Goal: Transaction & Acquisition: Purchase product/service

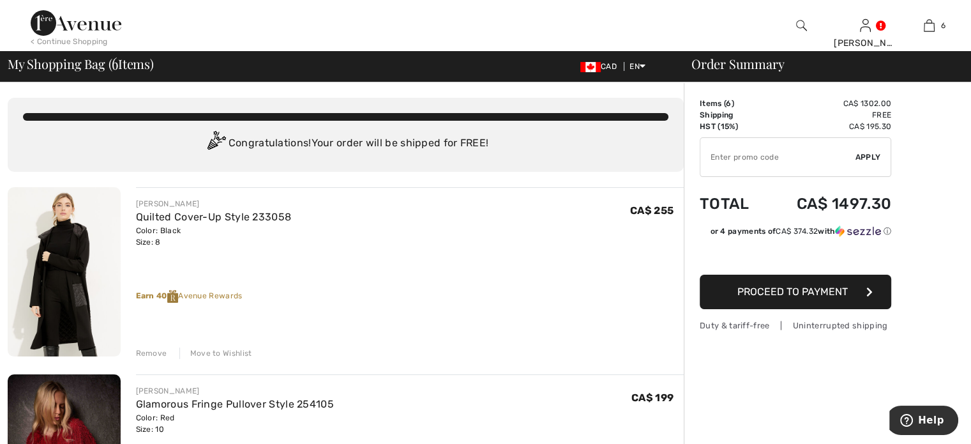
scroll to position [64, 0]
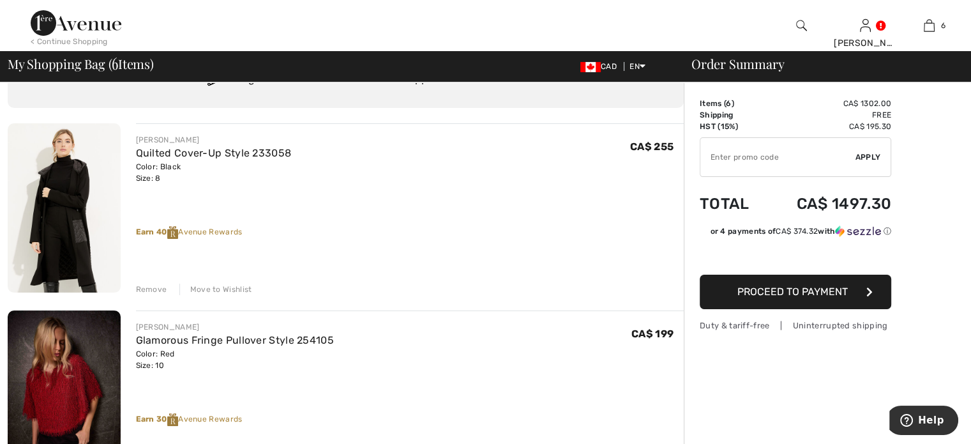
click at [165, 295] on div "Remove" at bounding box center [151, 288] width 31 height 11
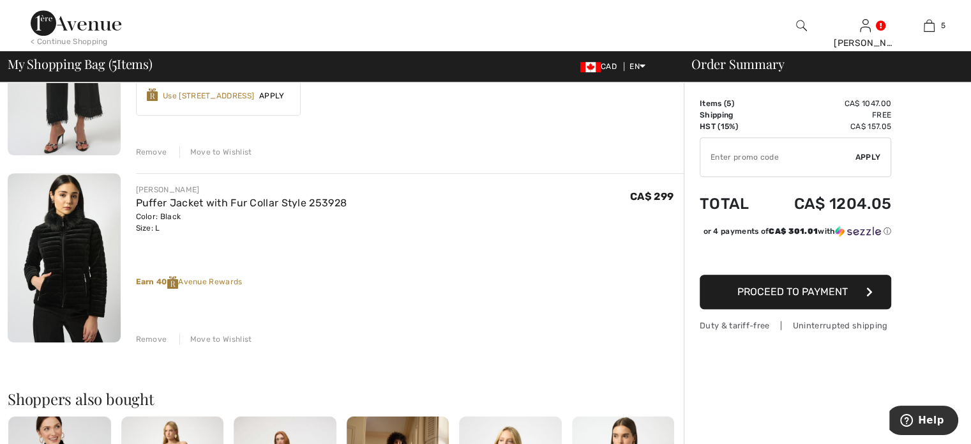
scroll to position [702, 0]
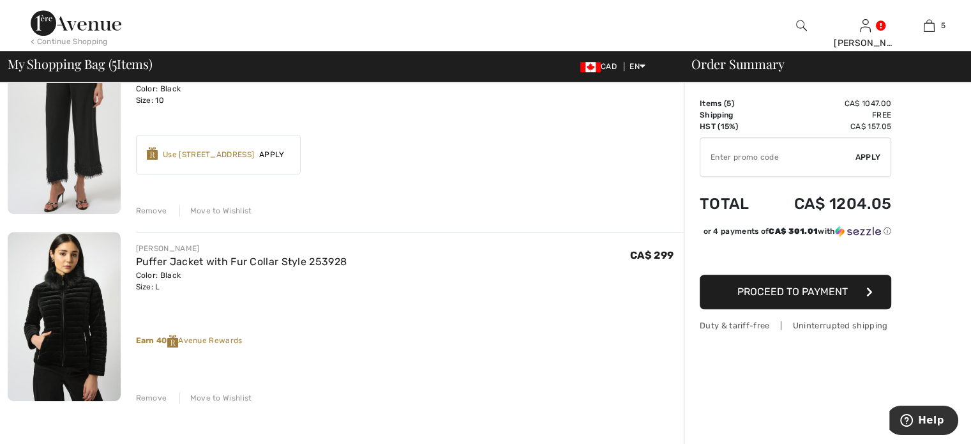
click at [153, 216] on div "Remove" at bounding box center [151, 210] width 31 height 11
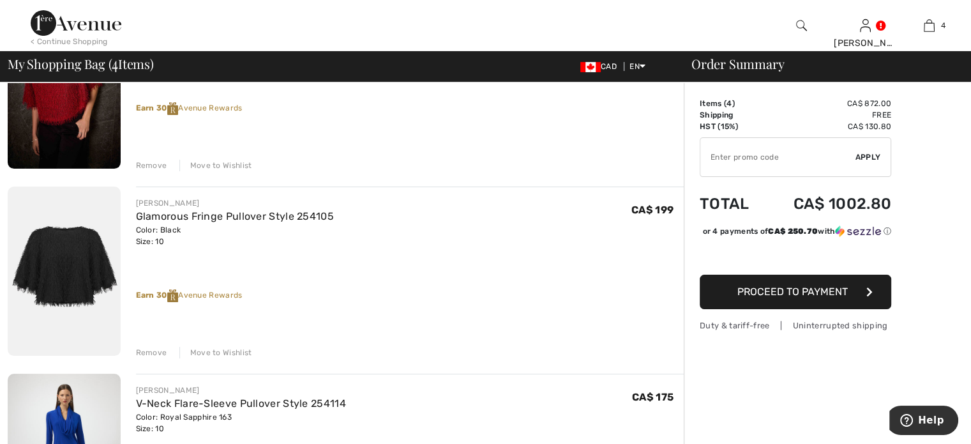
scroll to position [255, 0]
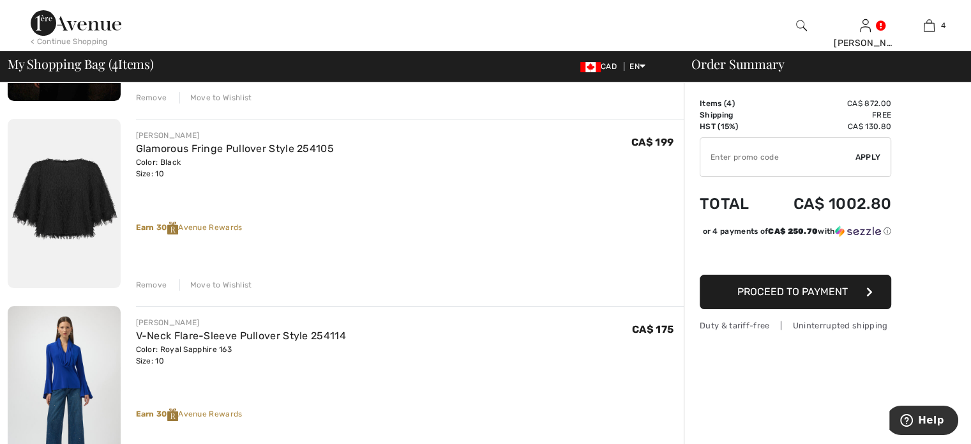
click at [165, 290] on div "Remove" at bounding box center [151, 284] width 31 height 11
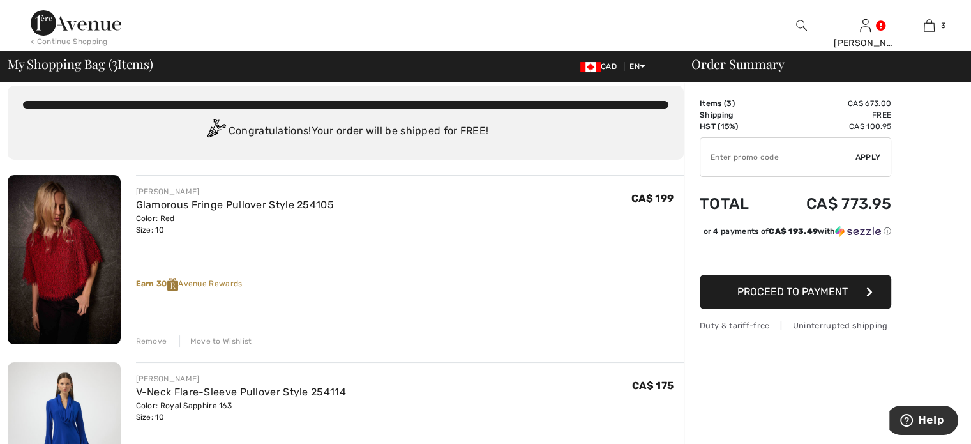
scroll to position [0, 0]
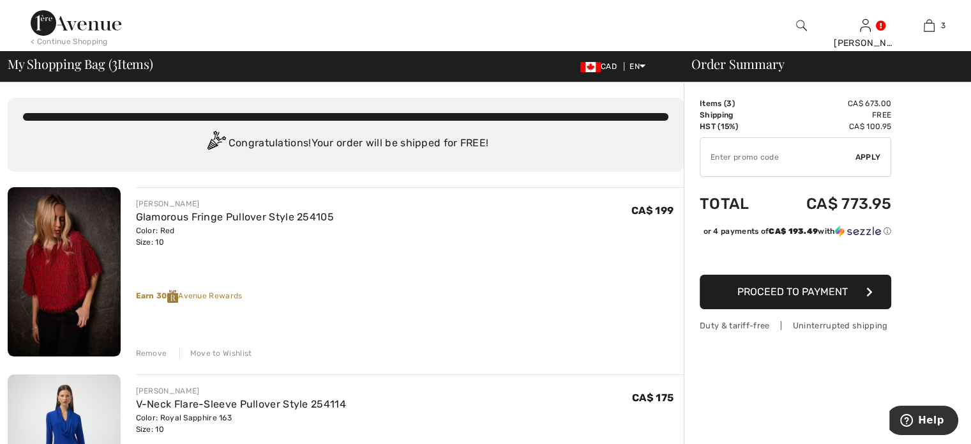
click at [796, 297] on span "Proceed to Payment" at bounding box center [792, 291] width 110 height 12
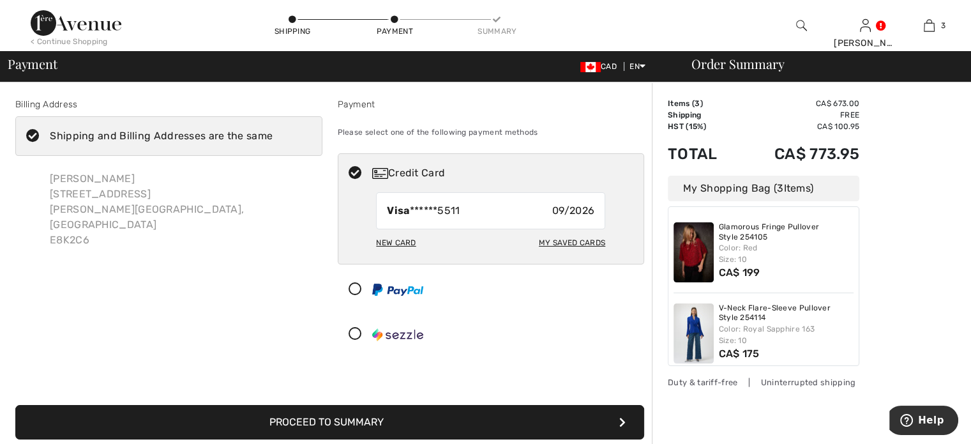
click at [397, 253] on div "New Card" at bounding box center [396, 243] width 40 height 22
radio input "true"
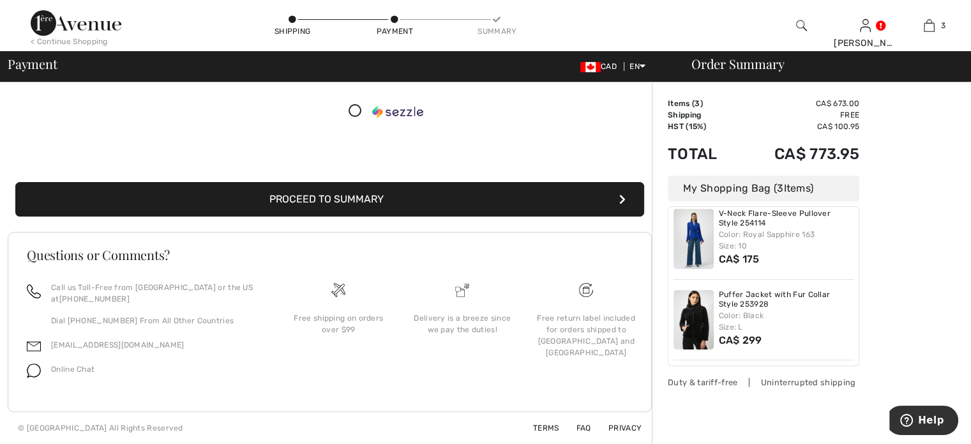
scroll to position [383, 0]
click at [329, 216] on button "Proceed to Summary" at bounding box center [329, 199] width 629 height 34
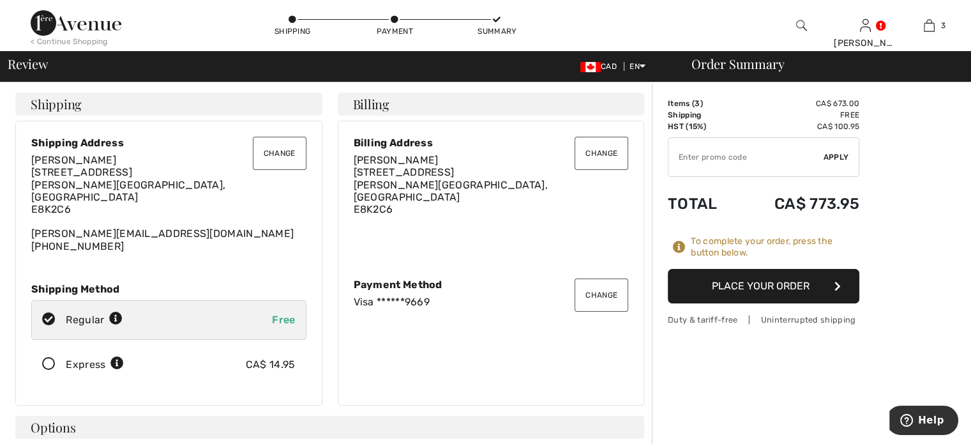
click at [772, 303] on button "Place Your Order" at bounding box center [763, 286] width 191 height 34
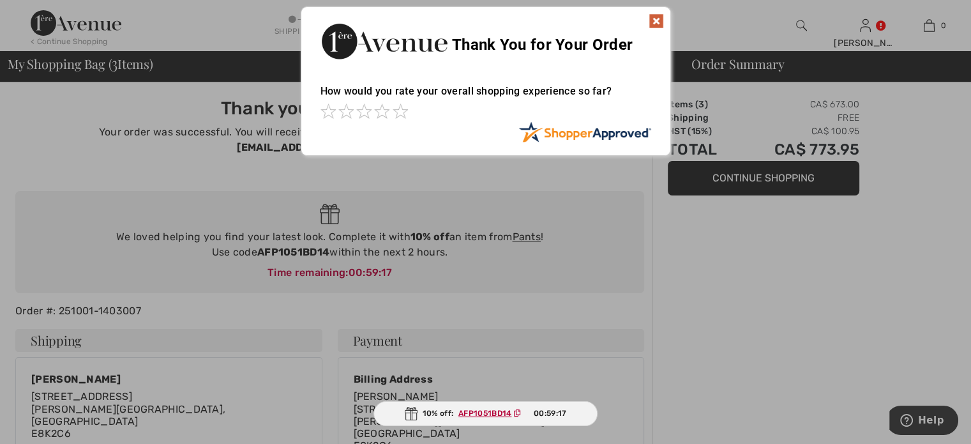
click at [652, 19] on img at bounding box center [655, 20] width 15 height 15
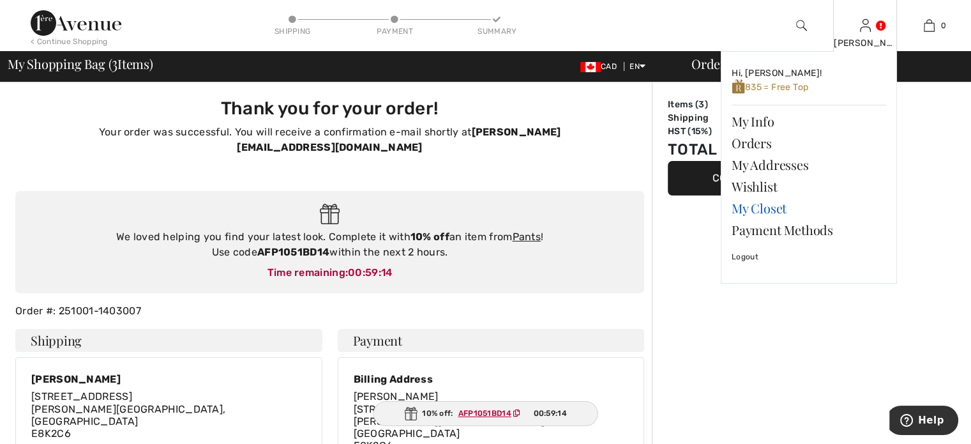
click at [768, 219] on link "My Closet" at bounding box center [808, 208] width 154 height 22
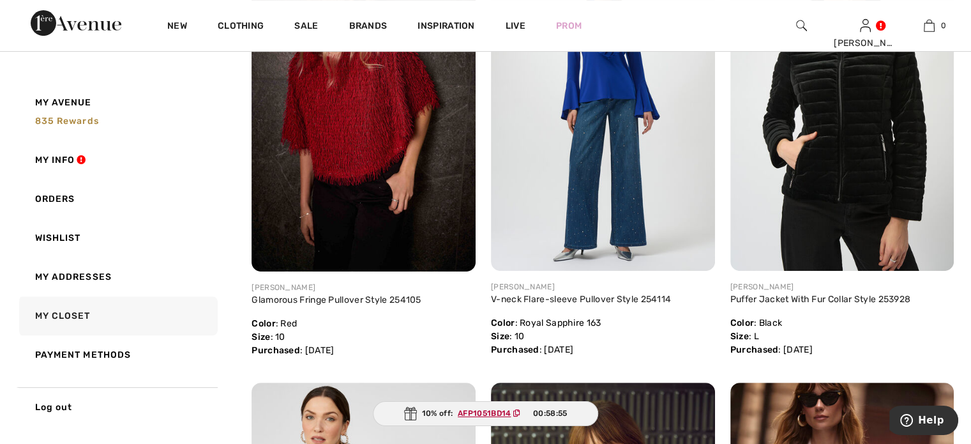
scroll to position [383, 0]
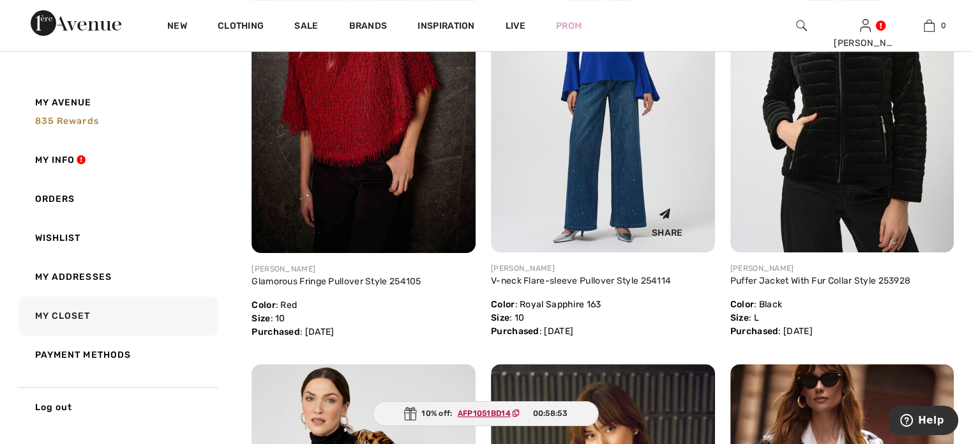
click at [608, 173] on img at bounding box center [603, 84] width 224 height 335
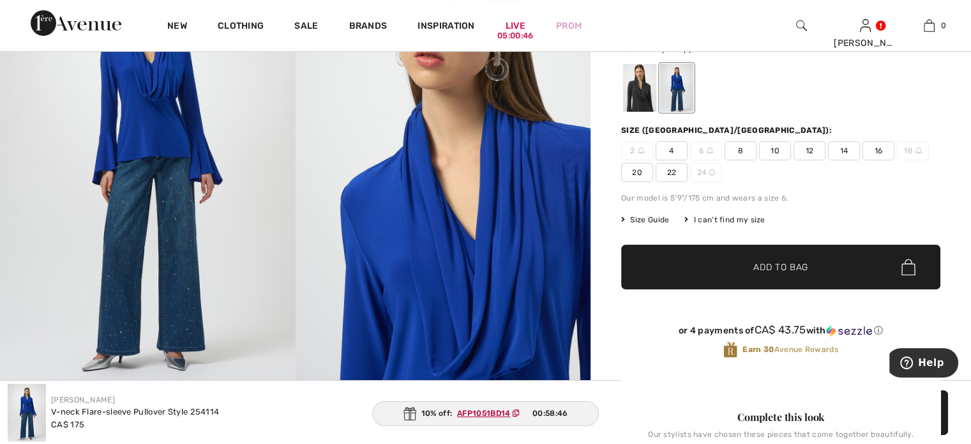
scroll to position [191, 0]
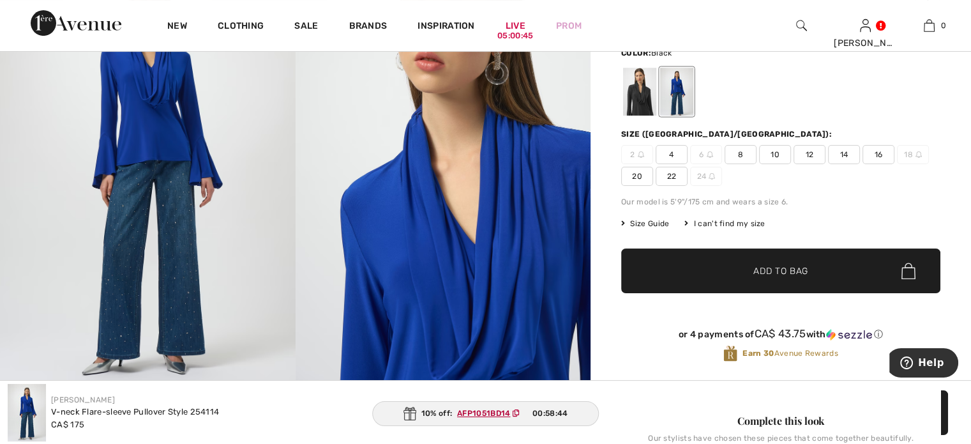
click at [656, 108] on div at bounding box center [639, 92] width 33 height 48
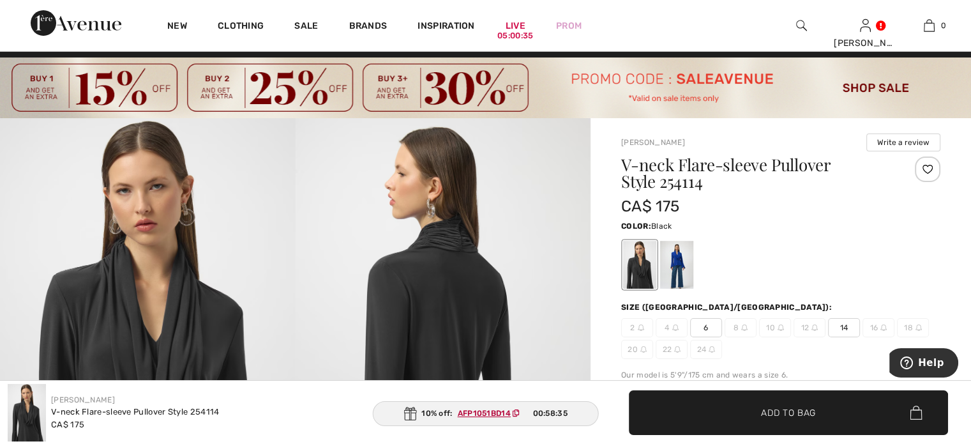
scroll to position [0, 0]
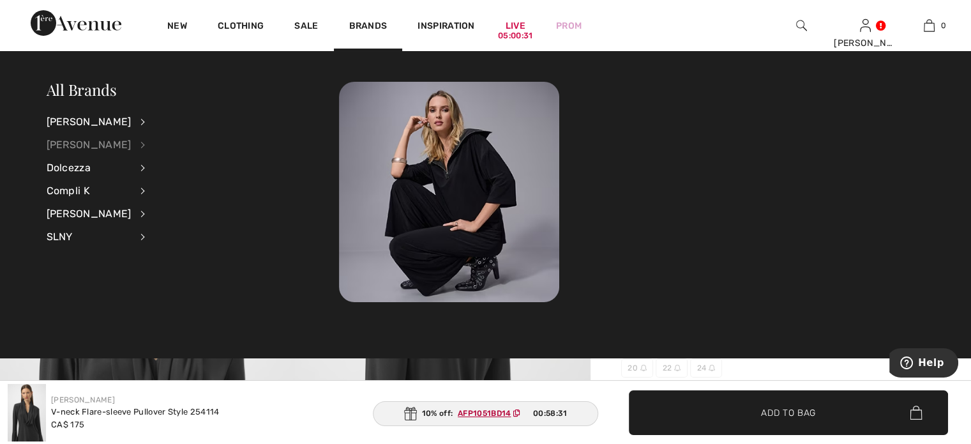
click at [99, 144] on div "[PERSON_NAME]" at bounding box center [89, 144] width 85 height 23
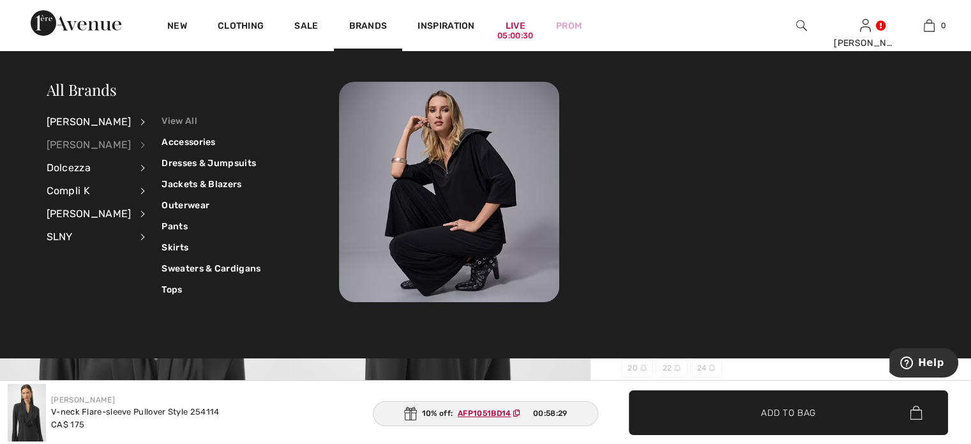
click at [188, 117] on link "View All" at bounding box center [210, 120] width 99 height 21
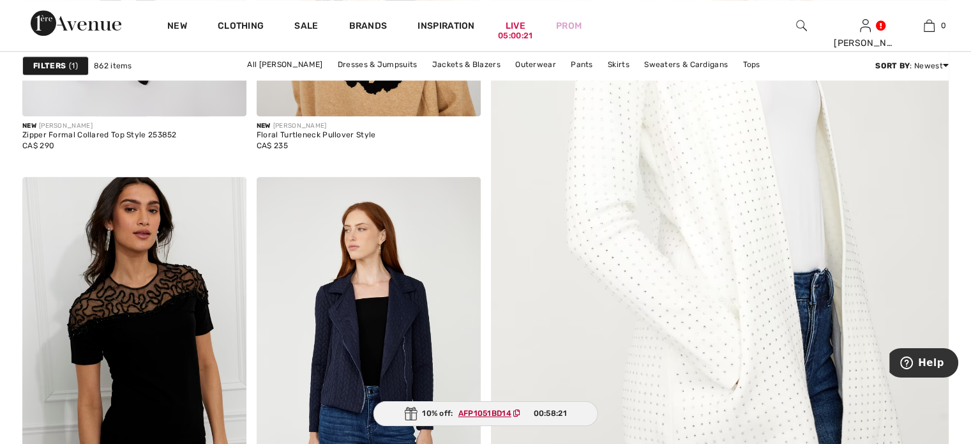
scroll to position [894, 0]
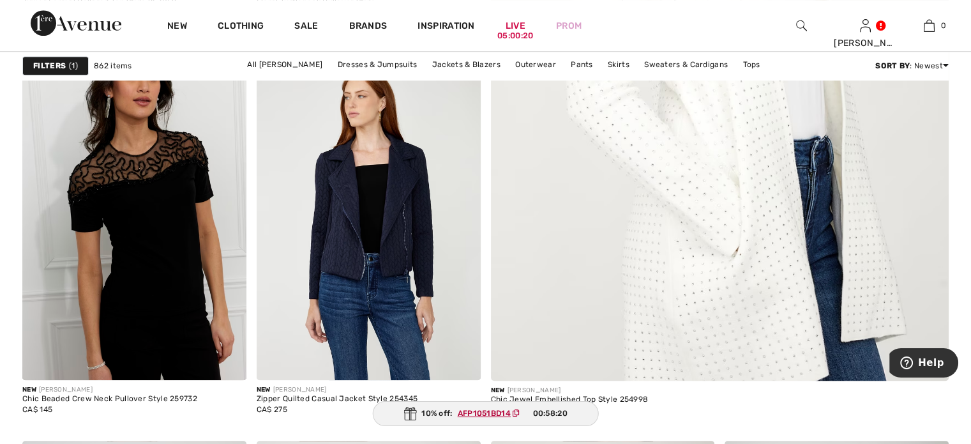
click at [771, 221] on img at bounding box center [720, 60] width 550 height 825
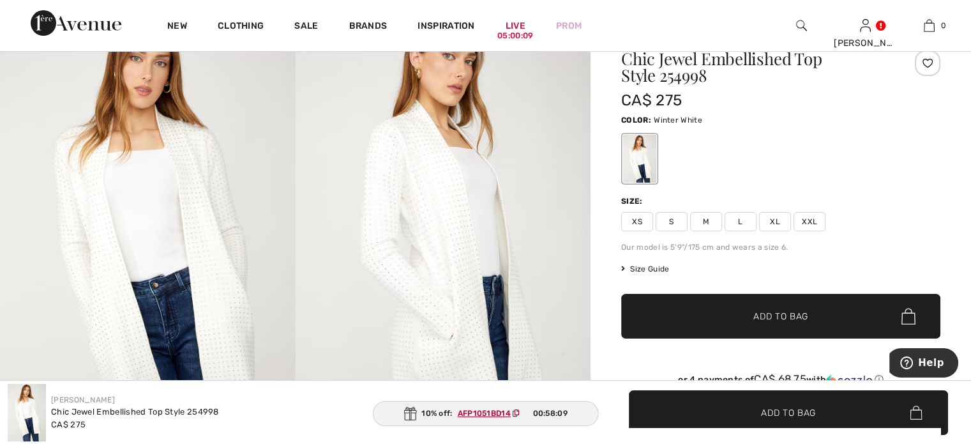
scroll to position [191, 0]
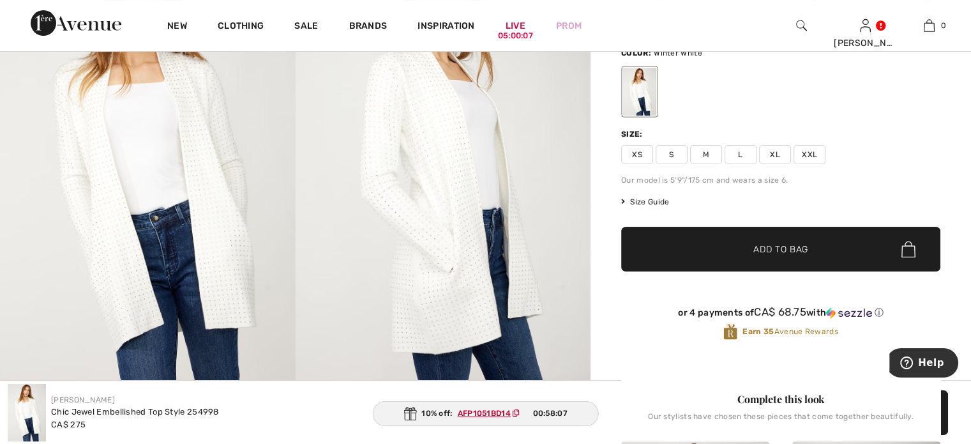
click at [722, 164] on span "M" at bounding box center [706, 154] width 32 height 19
click at [711, 271] on span "✔ Added to Bag Add to Bag" at bounding box center [780, 249] width 319 height 45
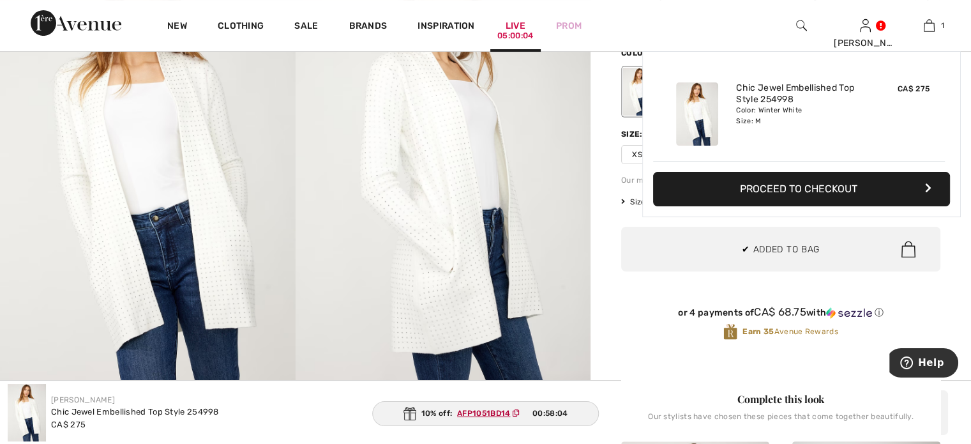
scroll to position [0, 0]
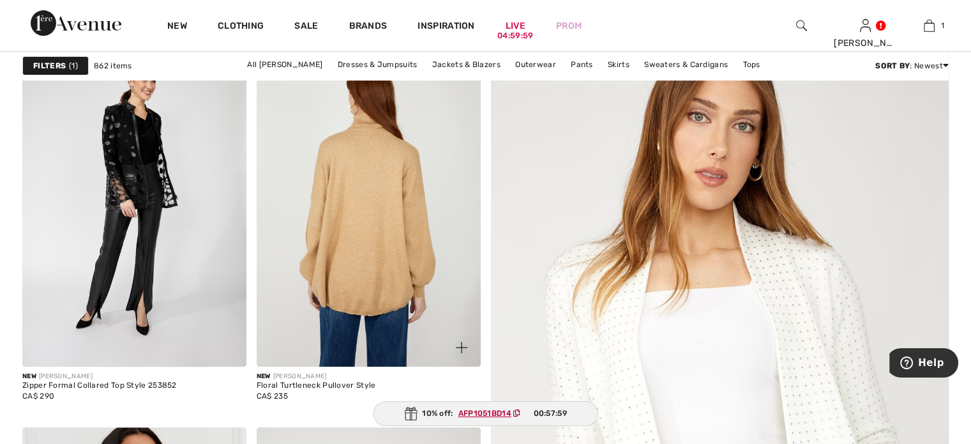
click at [387, 257] on img at bounding box center [369, 199] width 224 height 336
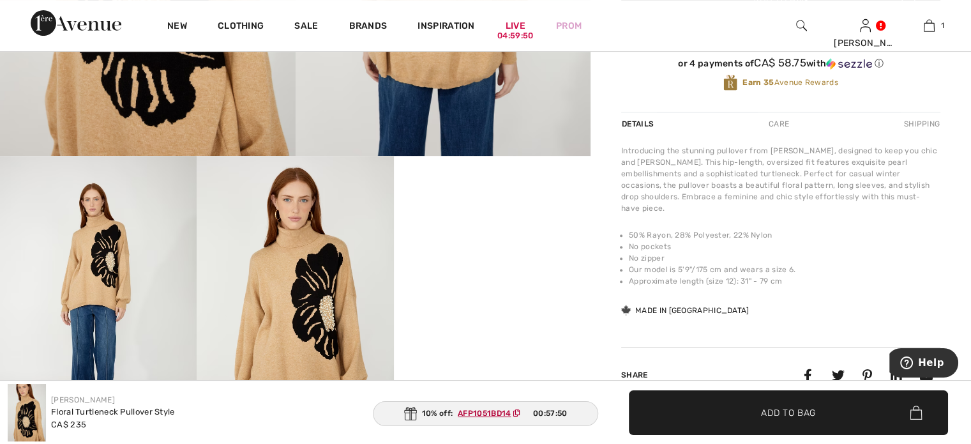
scroll to position [255, 0]
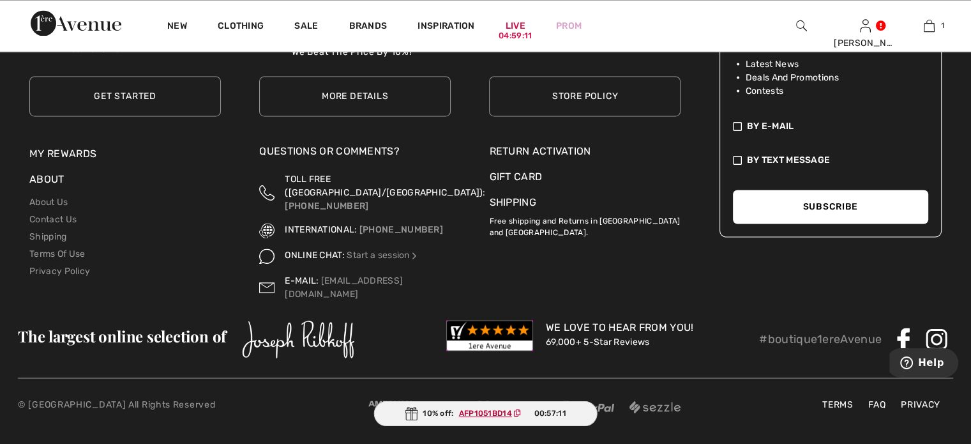
scroll to position [6638, 0]
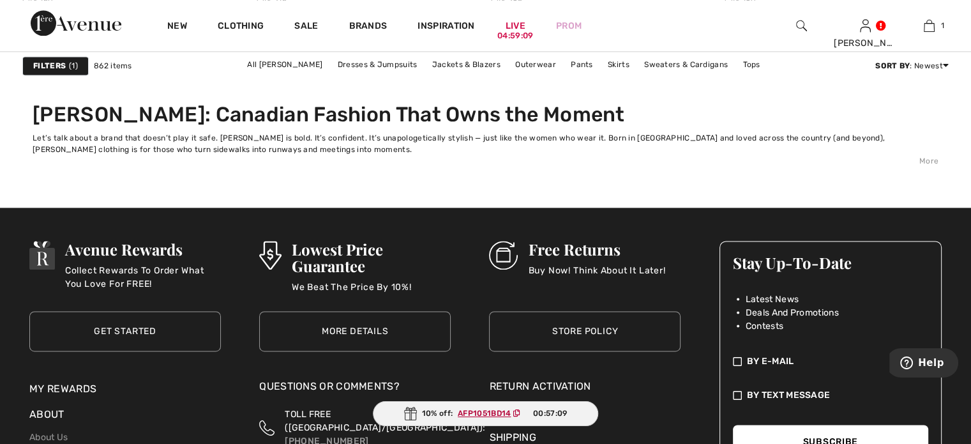
click at [357, 39] on link "2" at bounding box center [374, 30] width 35 height 17
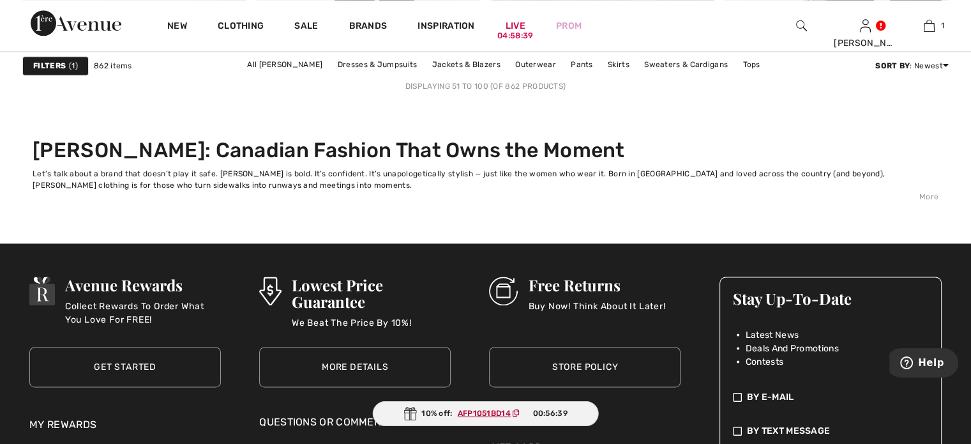
scroll to position [6510, 0]
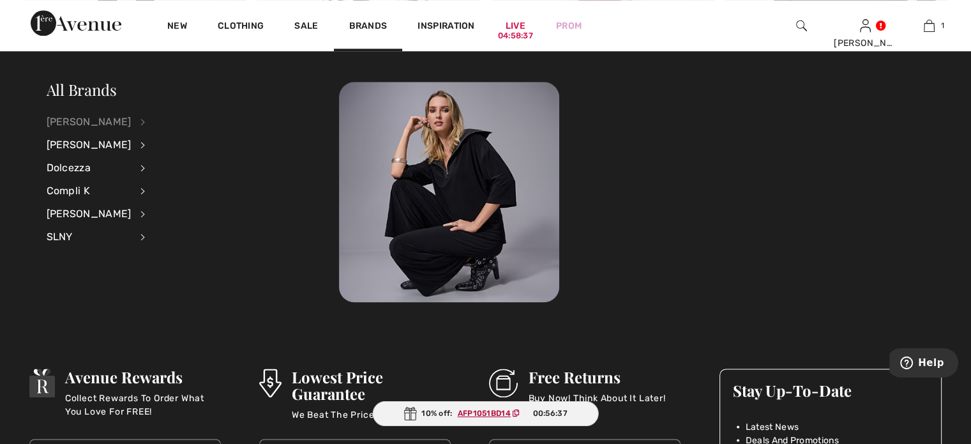
click at [107, 119] on div "[PERSON_NAME]" at bounding box center [89, 121] width 85 height 23
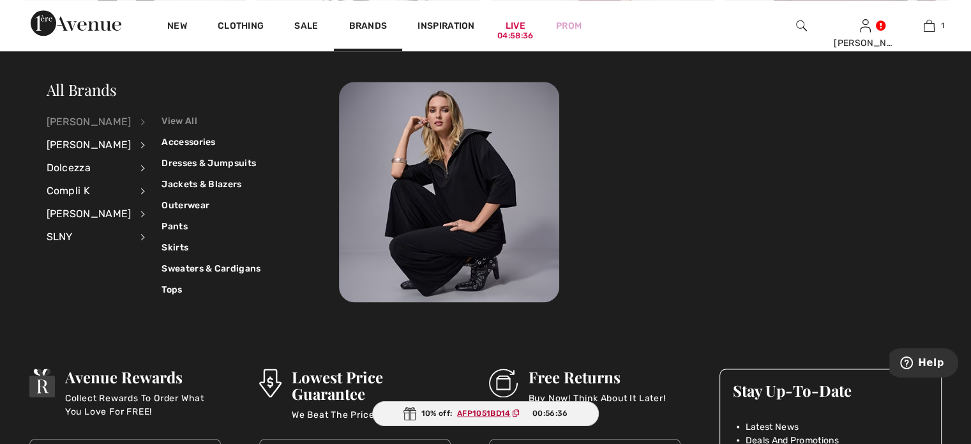
click at [188, 117] on link "View All" at bounding box center [210, 120] width 99 height 21
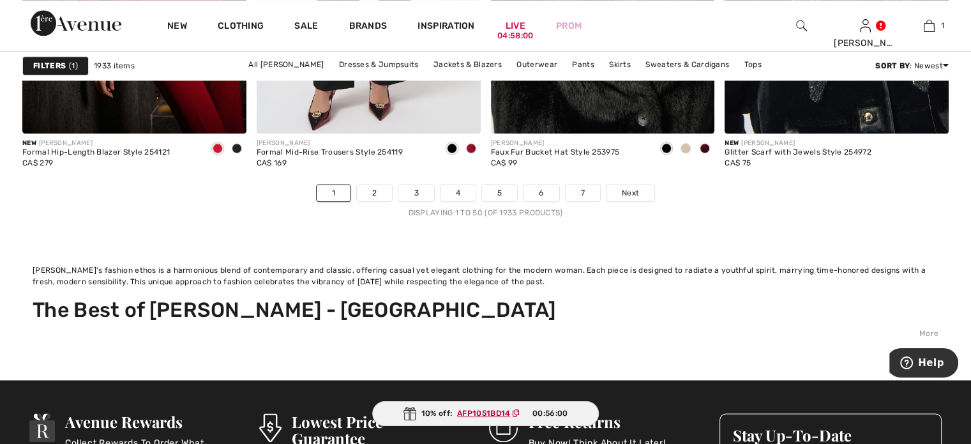
scroll to position [6638, 0]
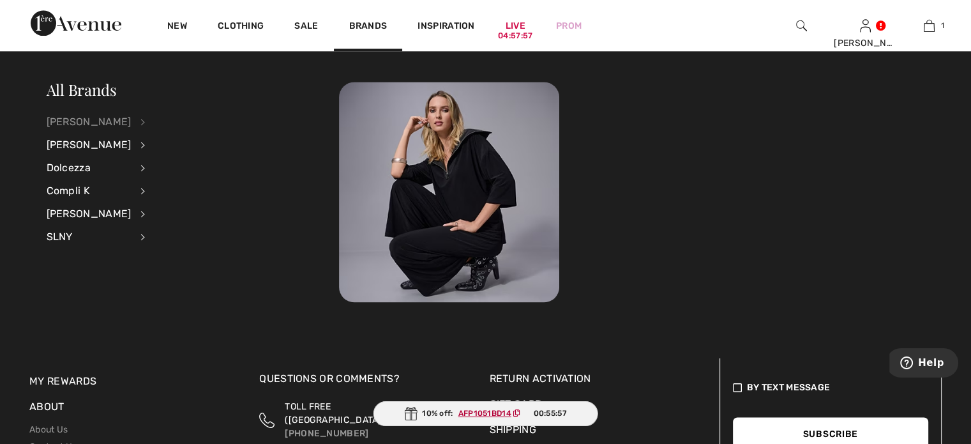
click at [67, 122] on div "[PERSON_NAME]" at bounding box center [89, 121] width 85 height 23
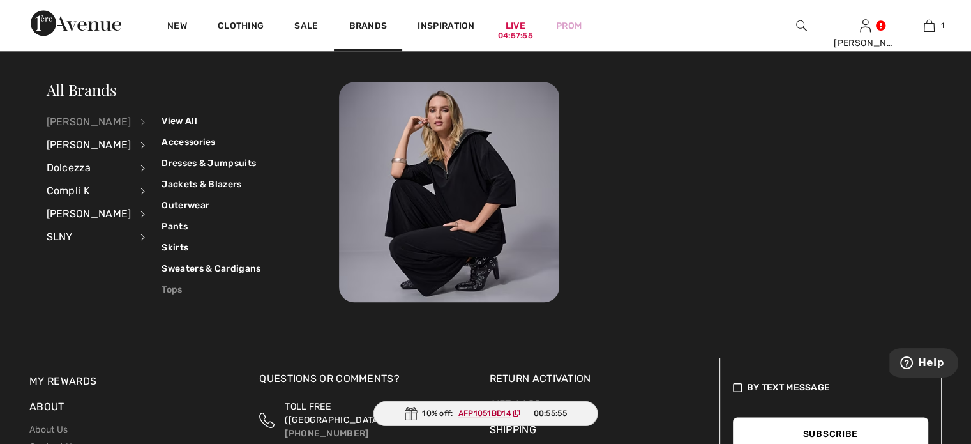
click at [183, 287] on link "Tops" at bounding box center [210, 289] width 99 height 21
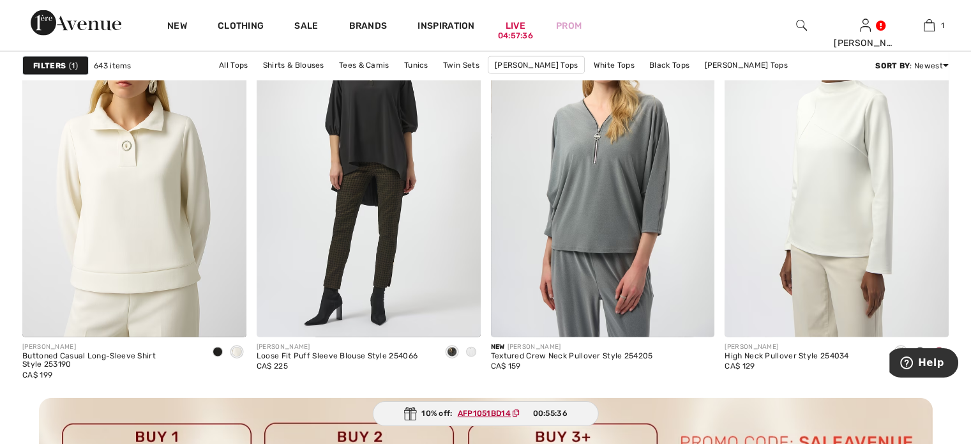
scroll to position [2808, 0]
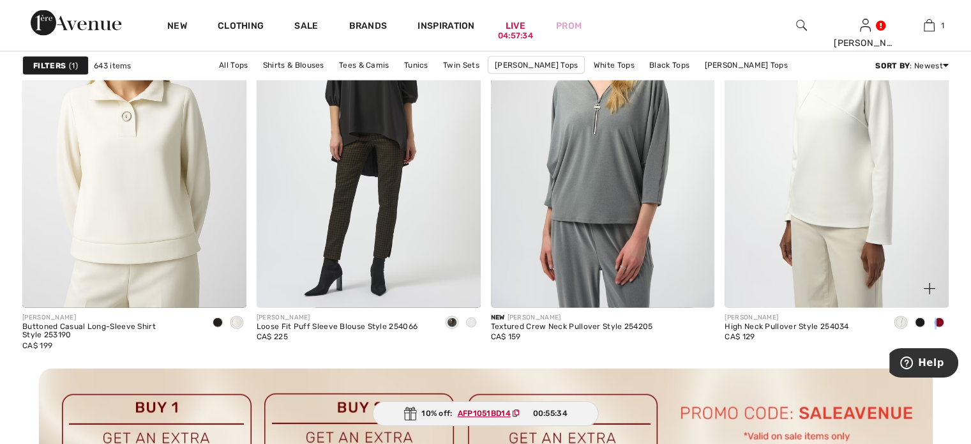
click at [935, 327] on span at bounding box center [939, 322] width 10 height 10
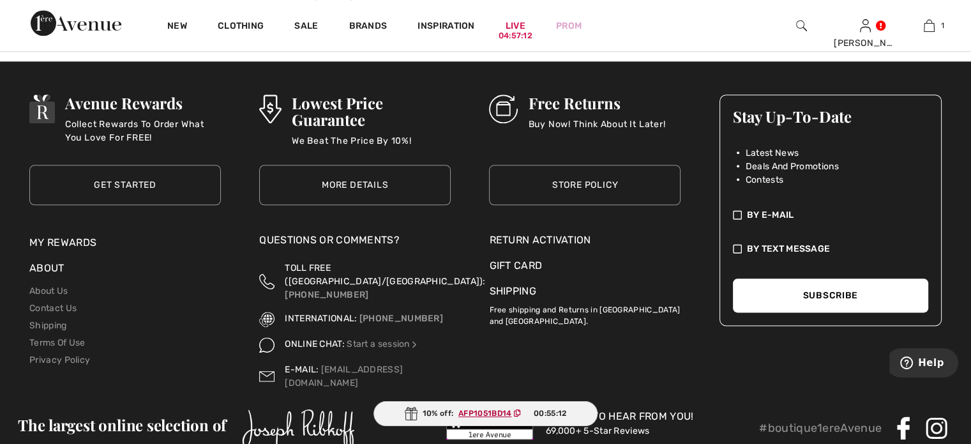
scroll to position [6255, 0]
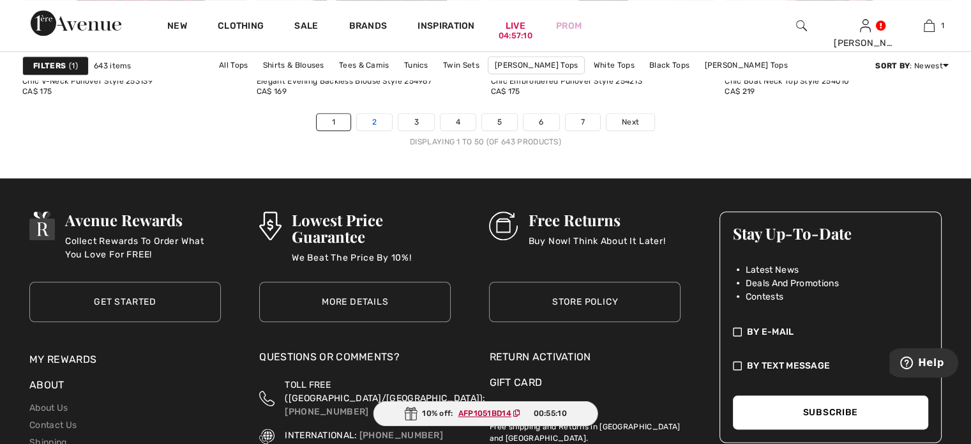
click at [357, 130] on link "2" at bounding box center [374, 122] width 35 height 17
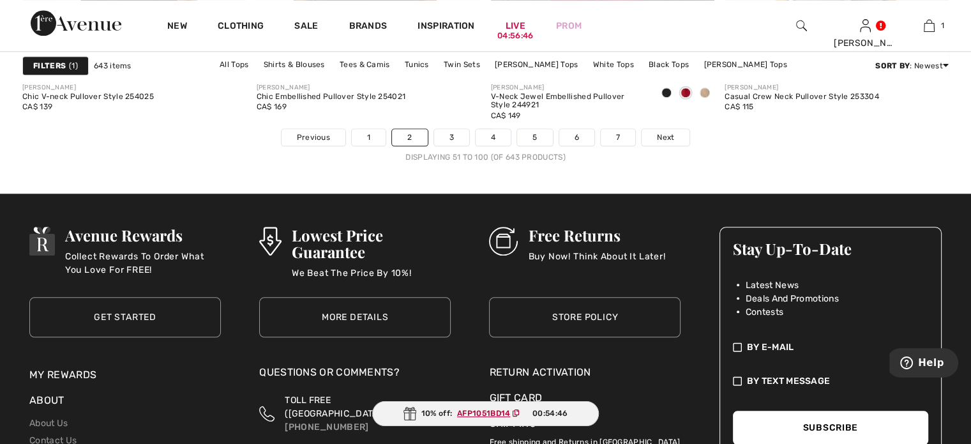
scroll to position [6064, 0]
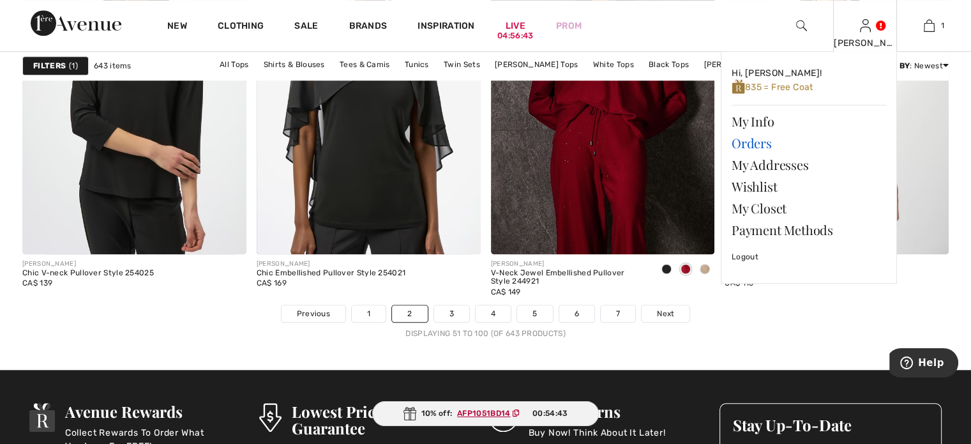
click at [760, 154] on link "Orders" at bounding box center [808, 143] width 154 height 22
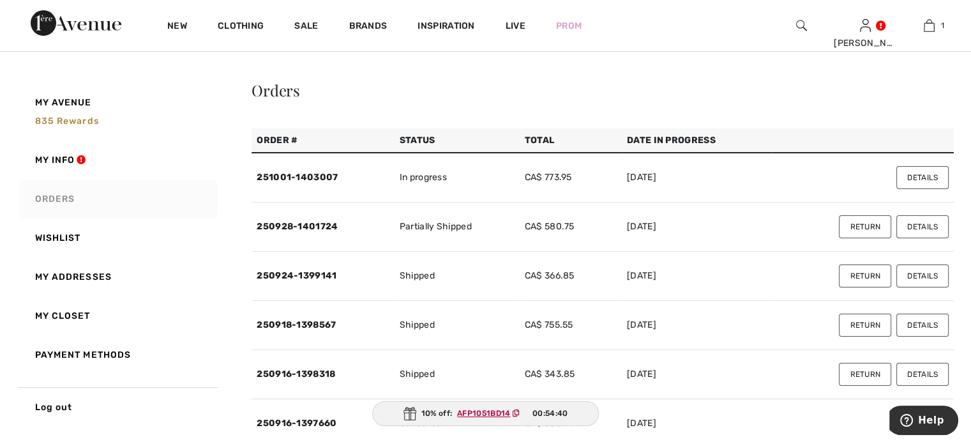
scroll to position [128, 0]
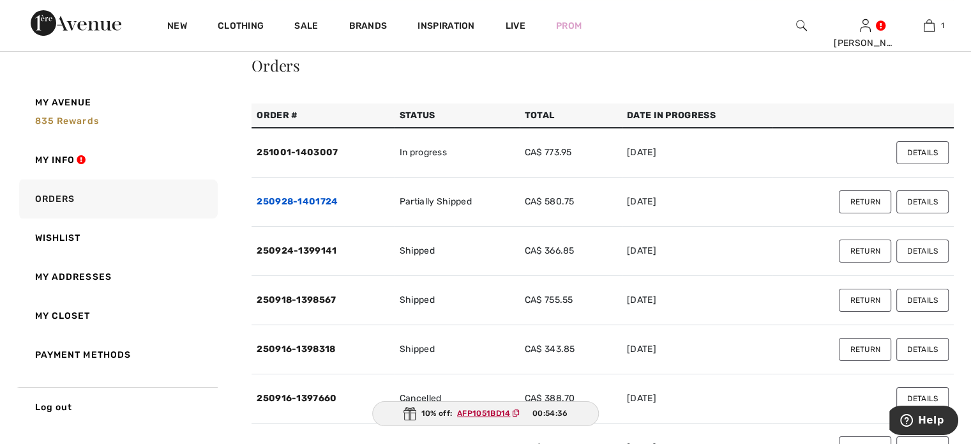
click at [301, 207] on link "250928-1401724" at bounding box center [297, 201] width 81 height 11
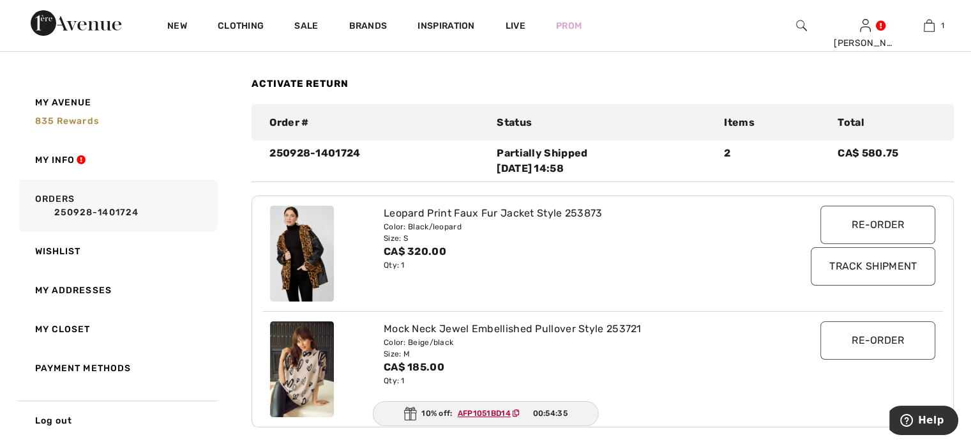
scroll to position [319, 0]
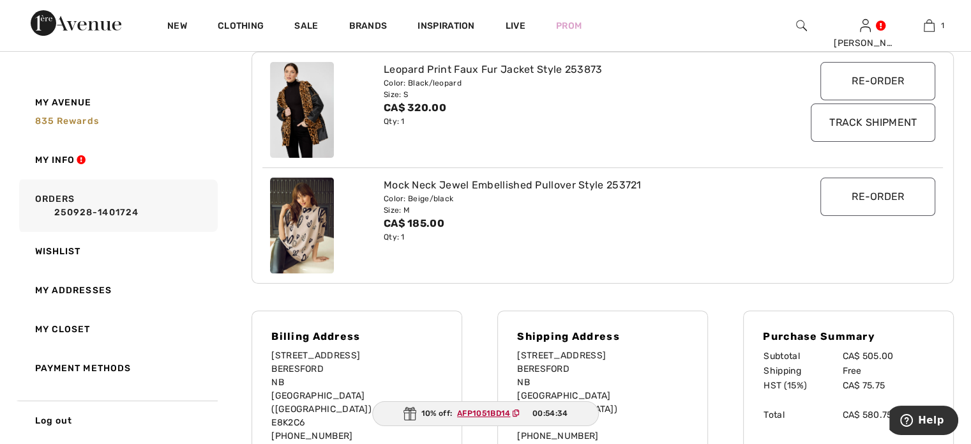
click at [841, 142] on input "Track Shipment" at bounding box center [873, 122] width 124 height 38
